Goal: Check status

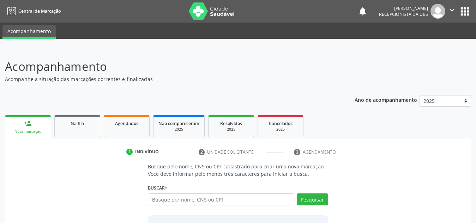
click at [170, 203] on input "text" at bounding box center [221, 200] width 146 height 12
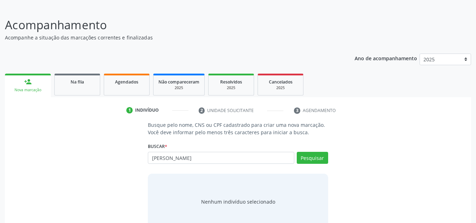
type input "[PERSON_NAME]"
click at [83, 82] on span "Na fila" at bounding box center [77, 82] width 13 height 6
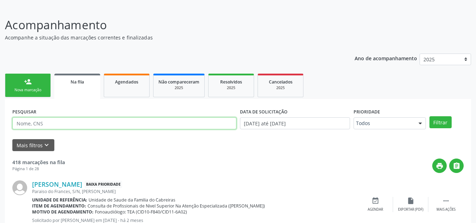
click at [108, 123] on input "text" at bounding box center [124, 124] width 224 height 12
click at [430, 116] on button "Filtrar" at bounding box center [441, 122] width 22 height 12
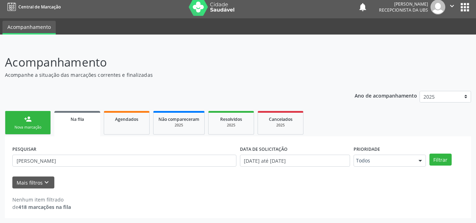
scroll to position [4, 0]
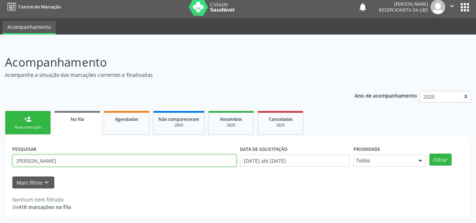
click at [48, 158] on input "[PERSON_NAME]" at bounding box center [124, 161] width 224 height 12
type input "j"
type input "[PERSON_NAME]"
click at [430, 154] on button "Filtrar" at bounding box center [441, 160] width 22 height 12
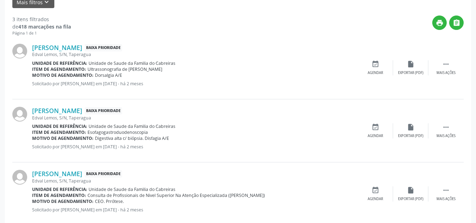
scroll to position [199, 0]
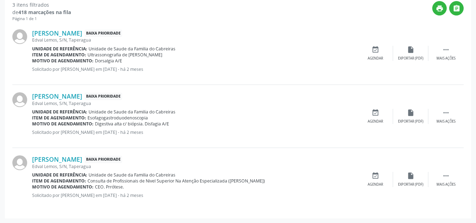
click at [60, 142] on div "[PERSON_NAME] Baixa Prioridade Edval Lemos, S/N, Taperagua Unidade de referênci…" at bounding box center [237, 116] width 451 height 63
